Goal: Task Accomplishment & Management: Manage account settings

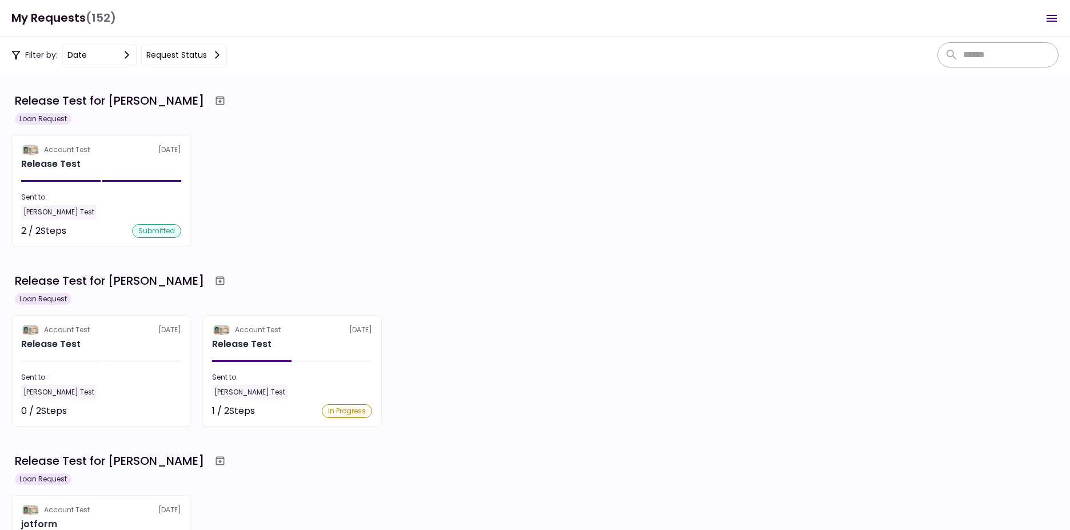
click at [1054, 19] on icon "Open menu" at bounding box center [1051, 18] width 14 height 14
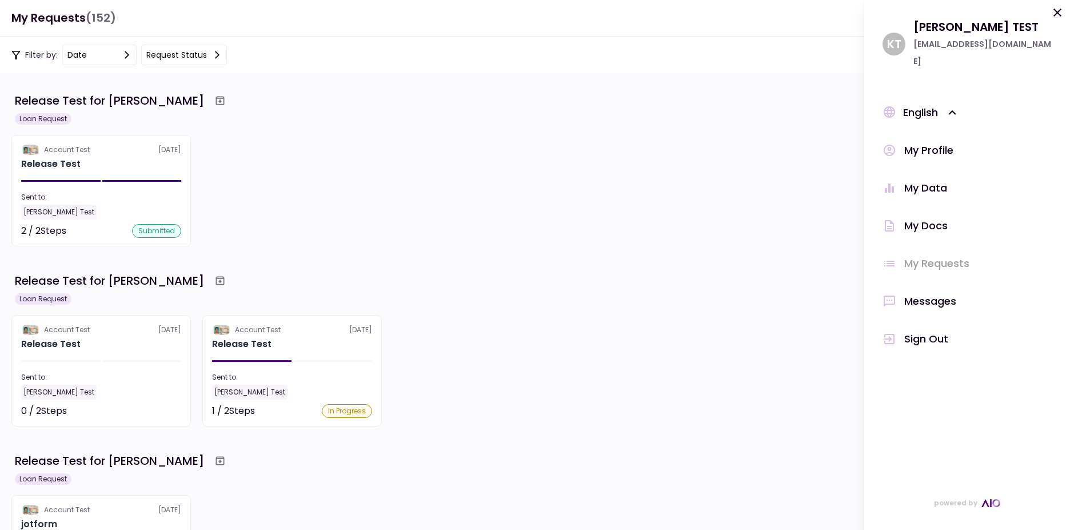
click at [942, 330] on div "Sign Out" at bounding box center [926, 338] width 44 height 17
